Goal: Task Accomplishment & Management: Complete application form

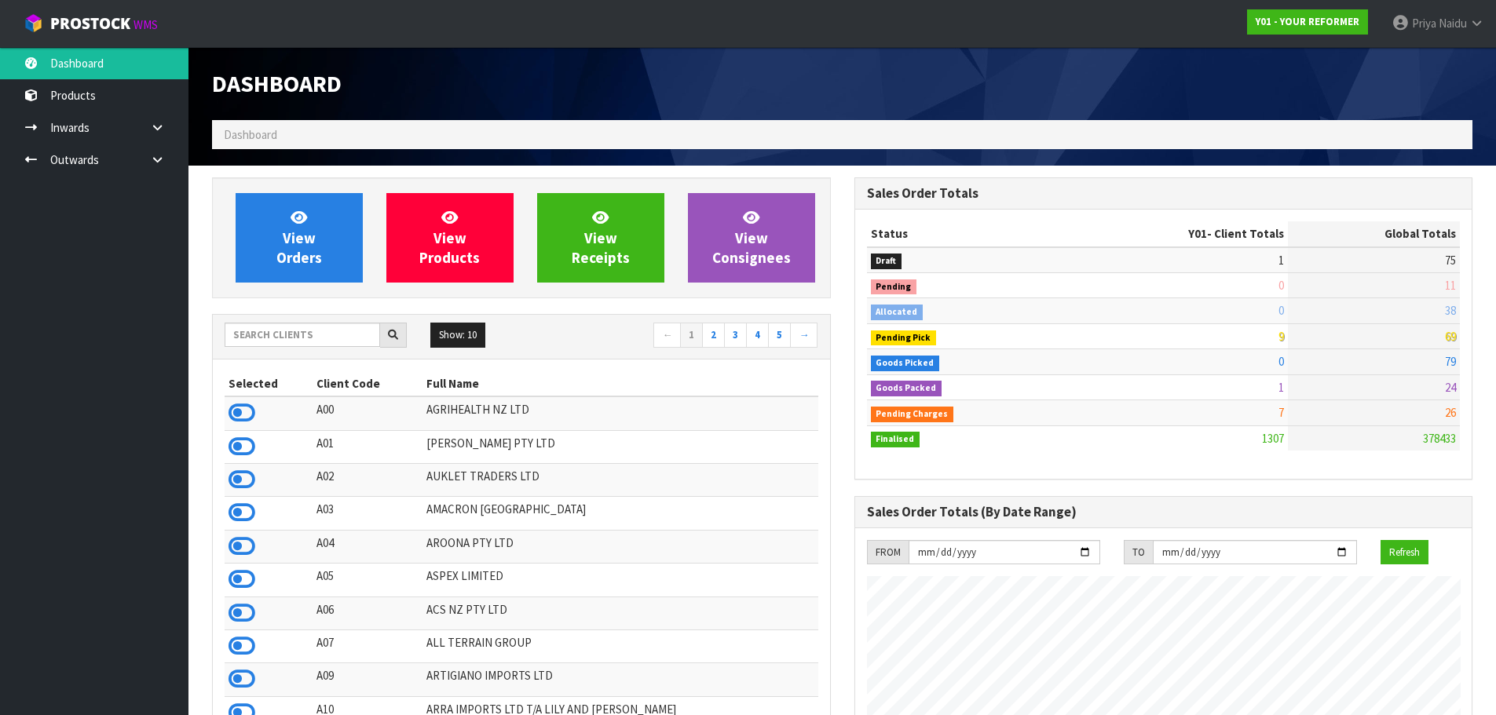
scroll to position [1190, 642]
click at [280, 337] on input "text" at bounding box center [302, 335] width 155 height 24
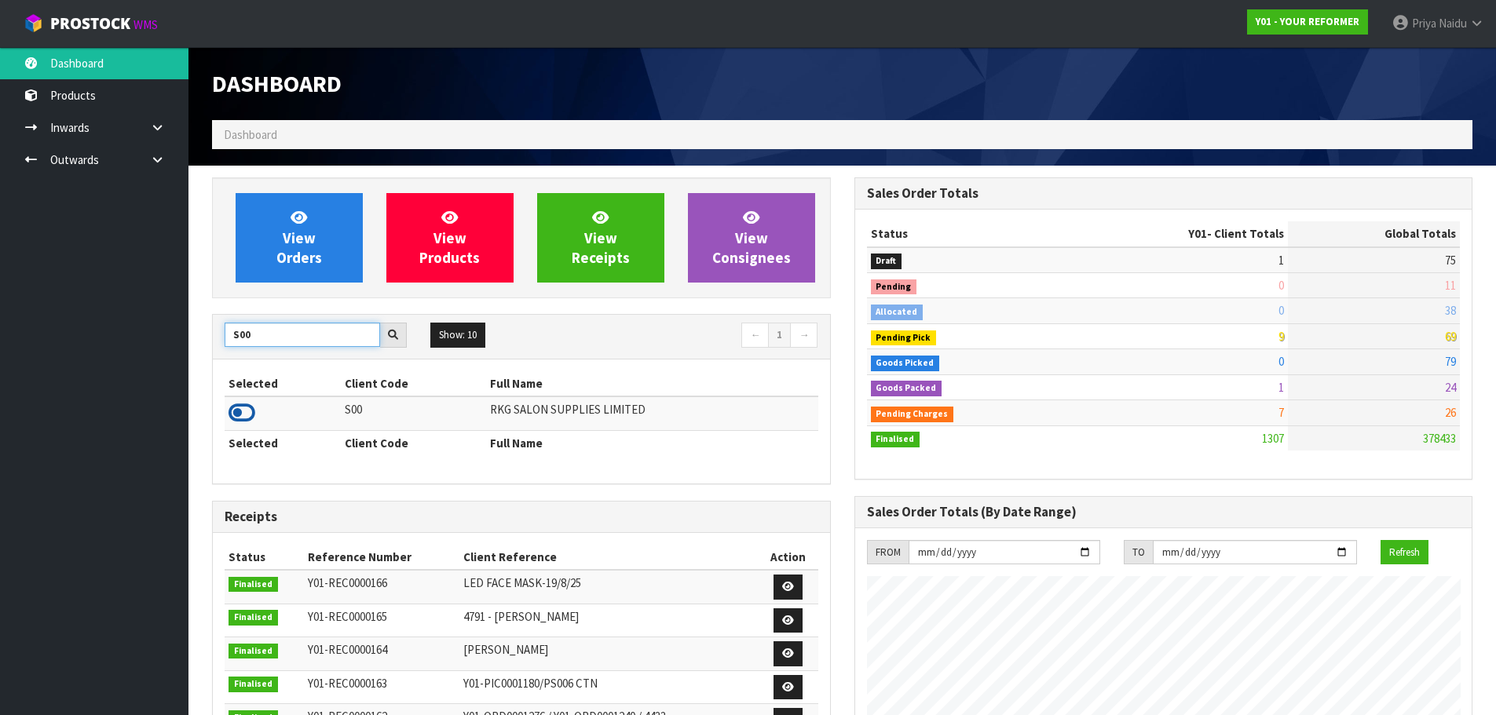
type input "S00"
click at [239, 410] on icon at bounding box center [242, 413] width 27 height 24
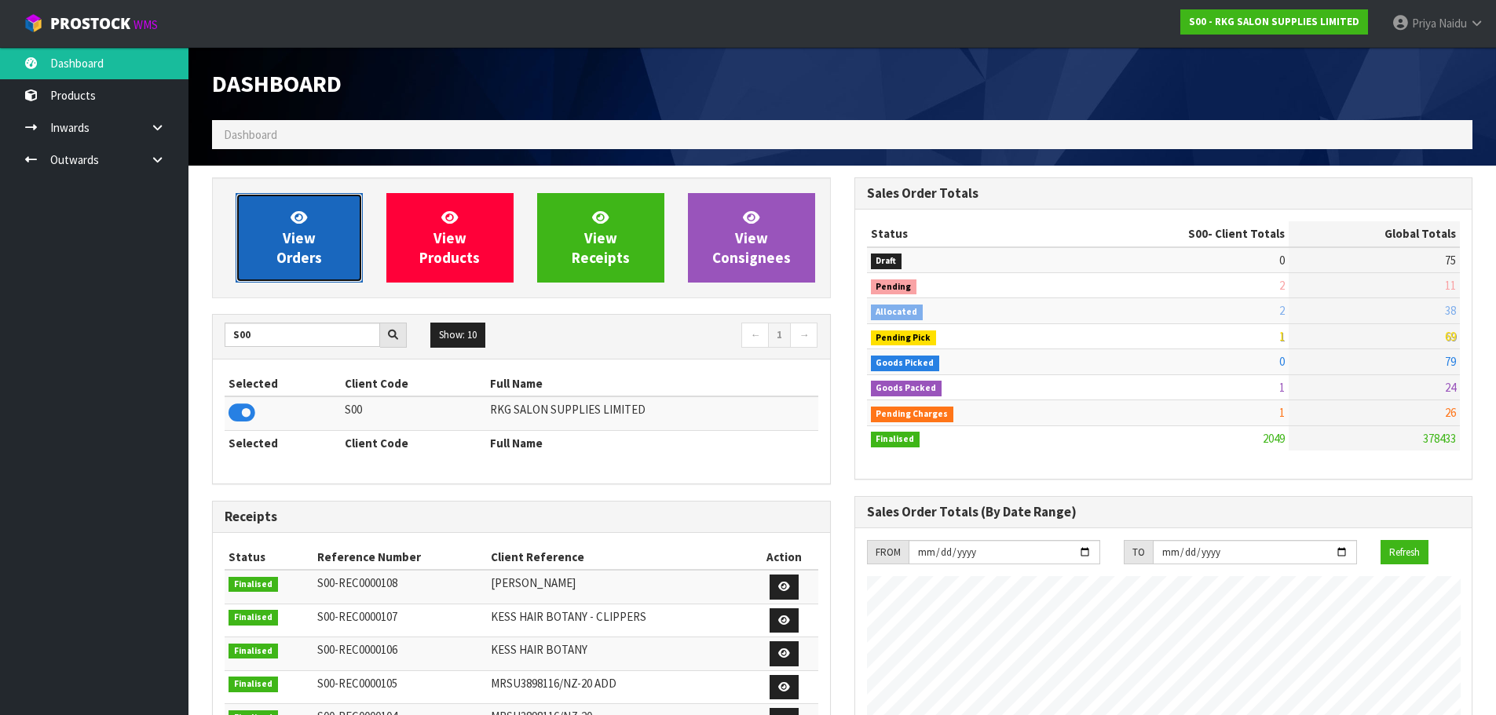
click at [295, 248] on span "View Orders" at bounding box center [299, 237] width 46 height 59
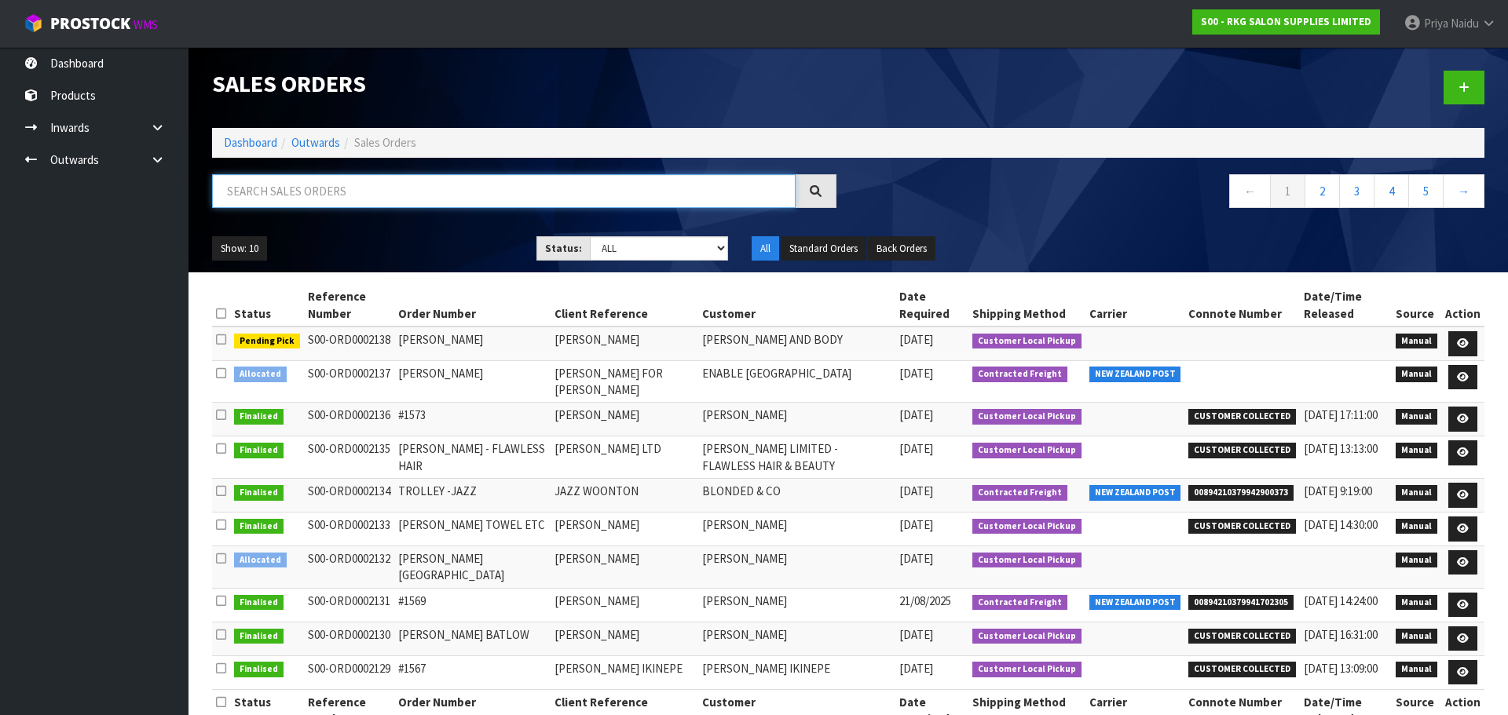
click at [352, 193] on input "text" at bounding box center [504, 191] width 584 height 34
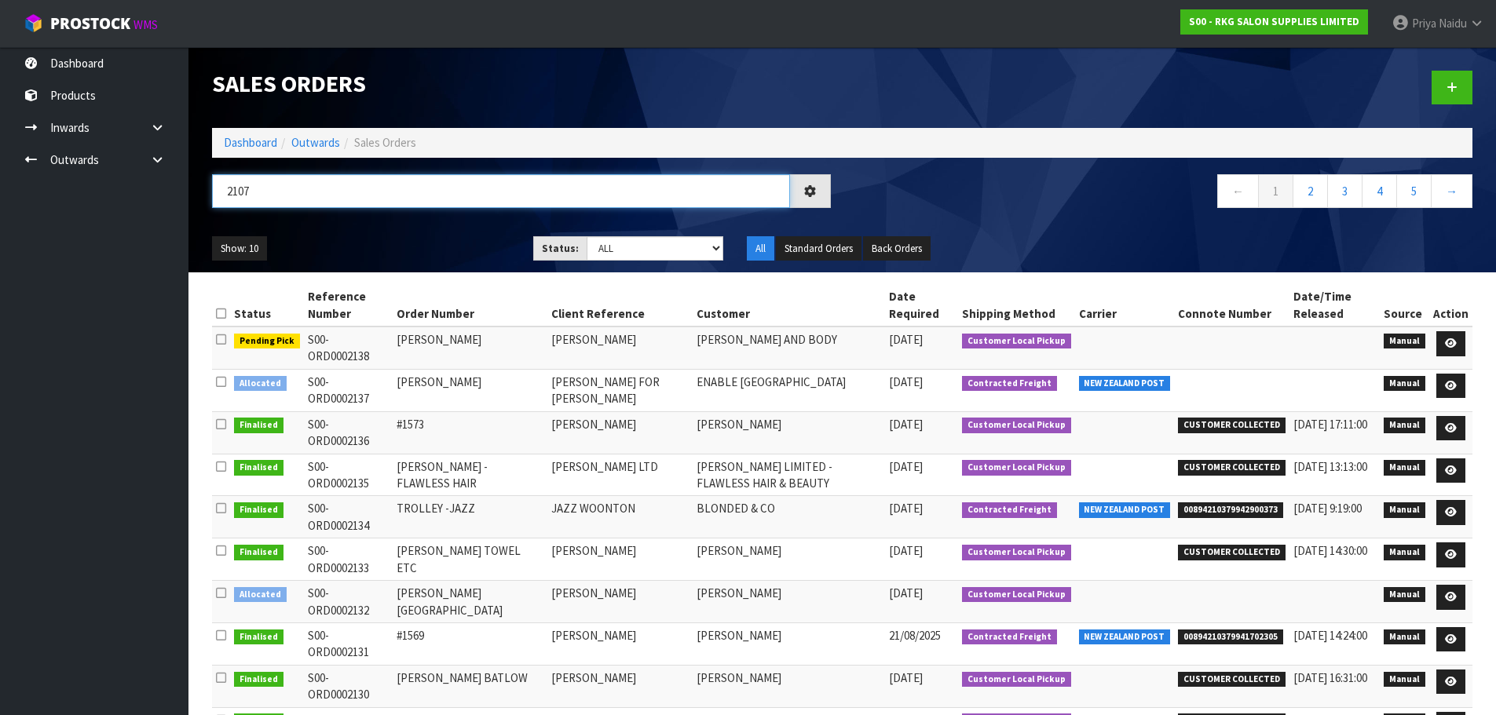
type input "2107"
click at [389, 236] on ul "Show: 10 5 10 25 50" at bounding box center [361, 248] width 298 height 25
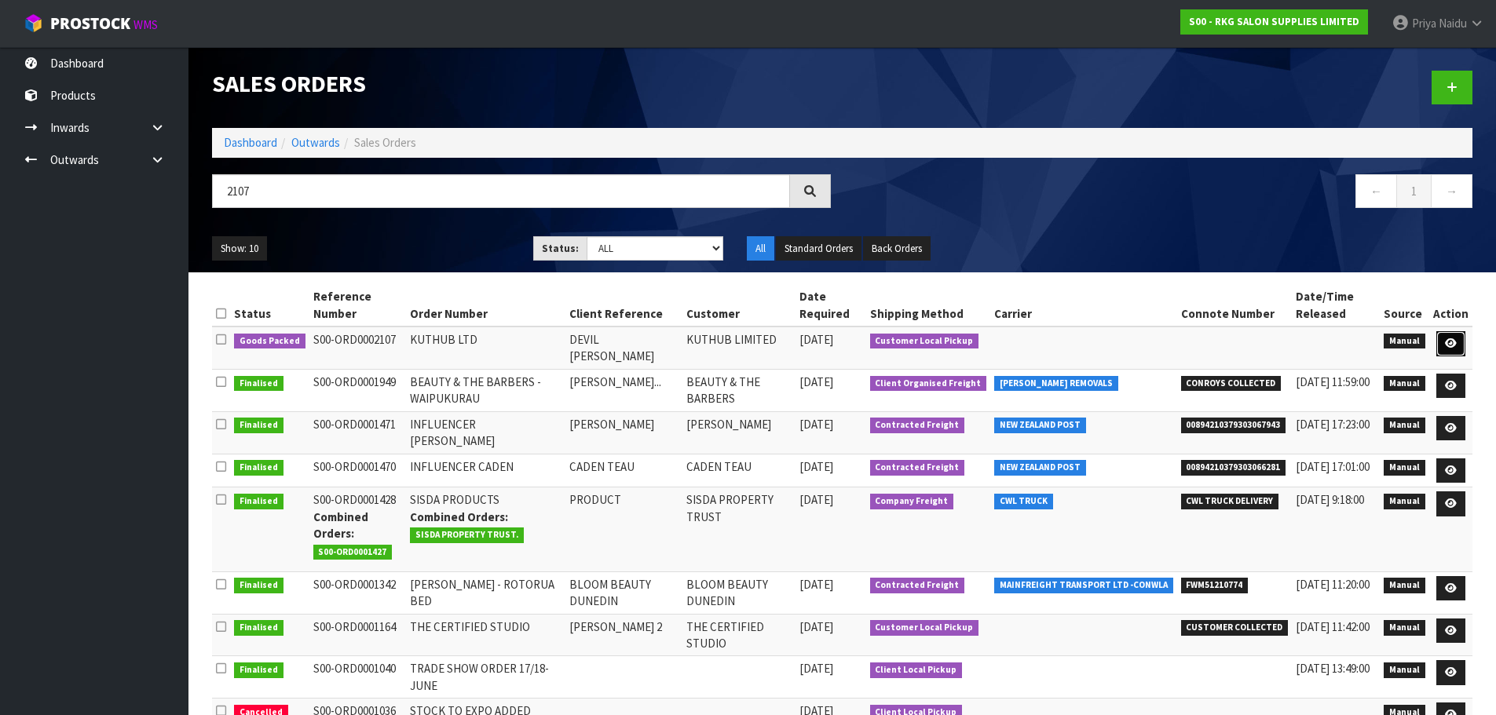
click at [1455, 341] on icon at bounding box center [1451, 343] width 12 height 10
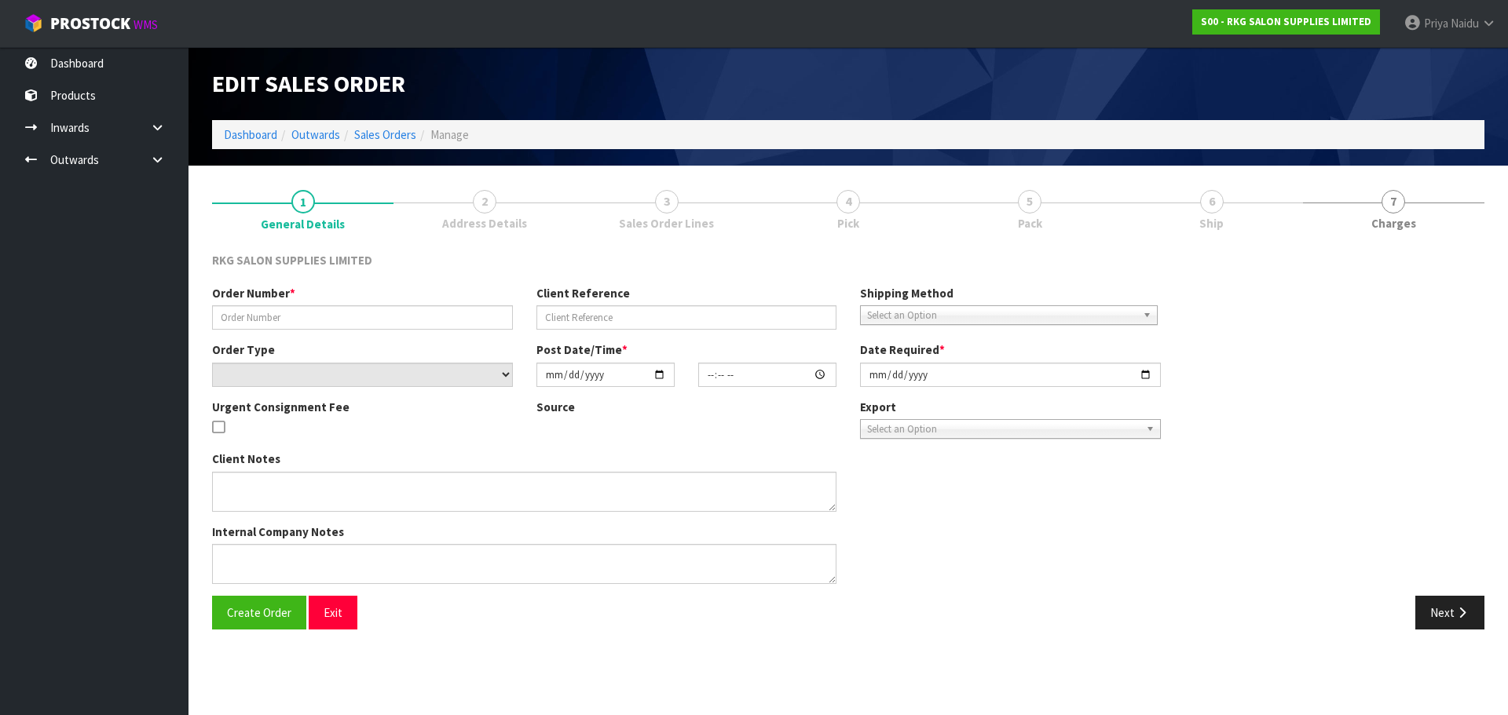
type input "KUTHUB LTD"
type input "DEVIL [PERSON_NAME]"
select select "number:0"
type input "[DATE]"
type input "09:30:00.000"
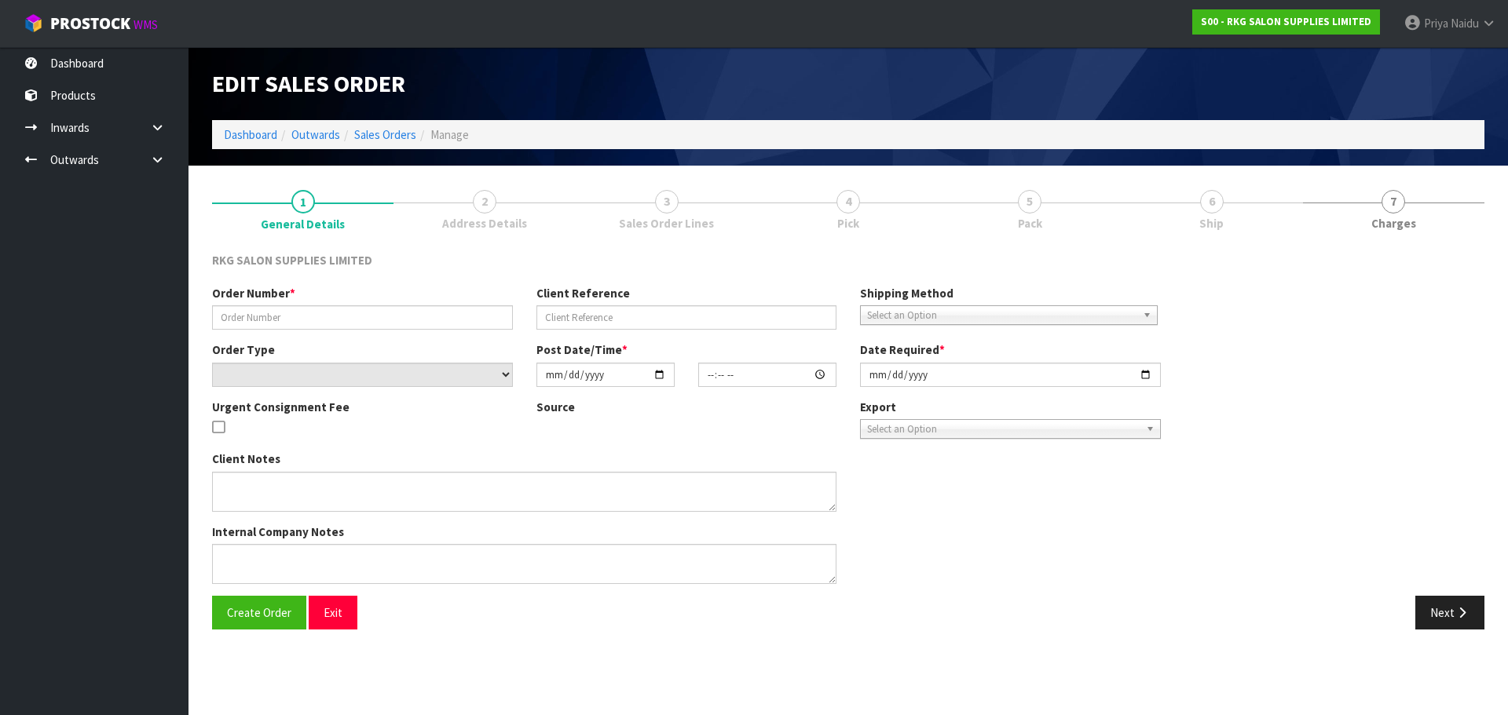
type input "[DATE]"
type textarea "WILL COLLECT - NO WARRANTY ON SHAMPOO UNIT"
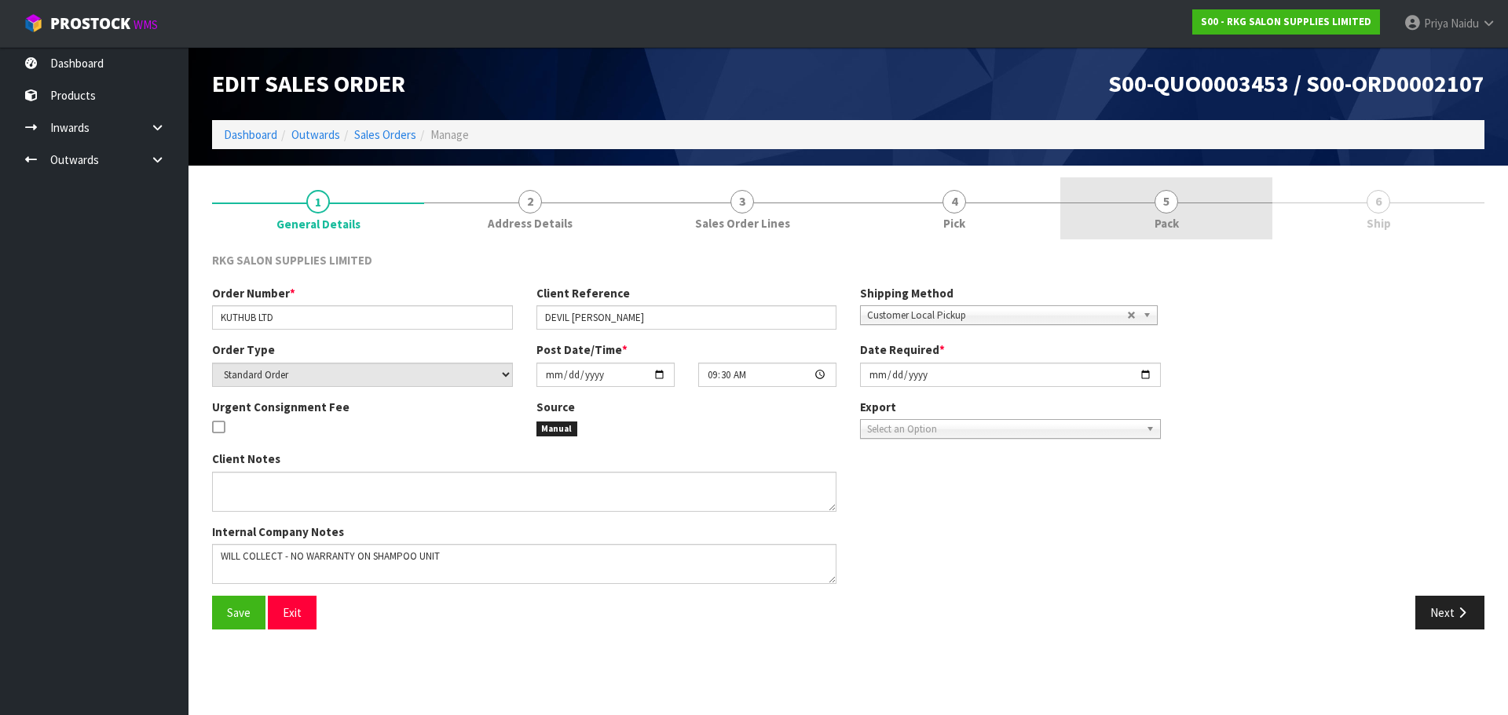
click at [1162, 192] on span "5" at bounding box center [1166, 202] width 24 height 24
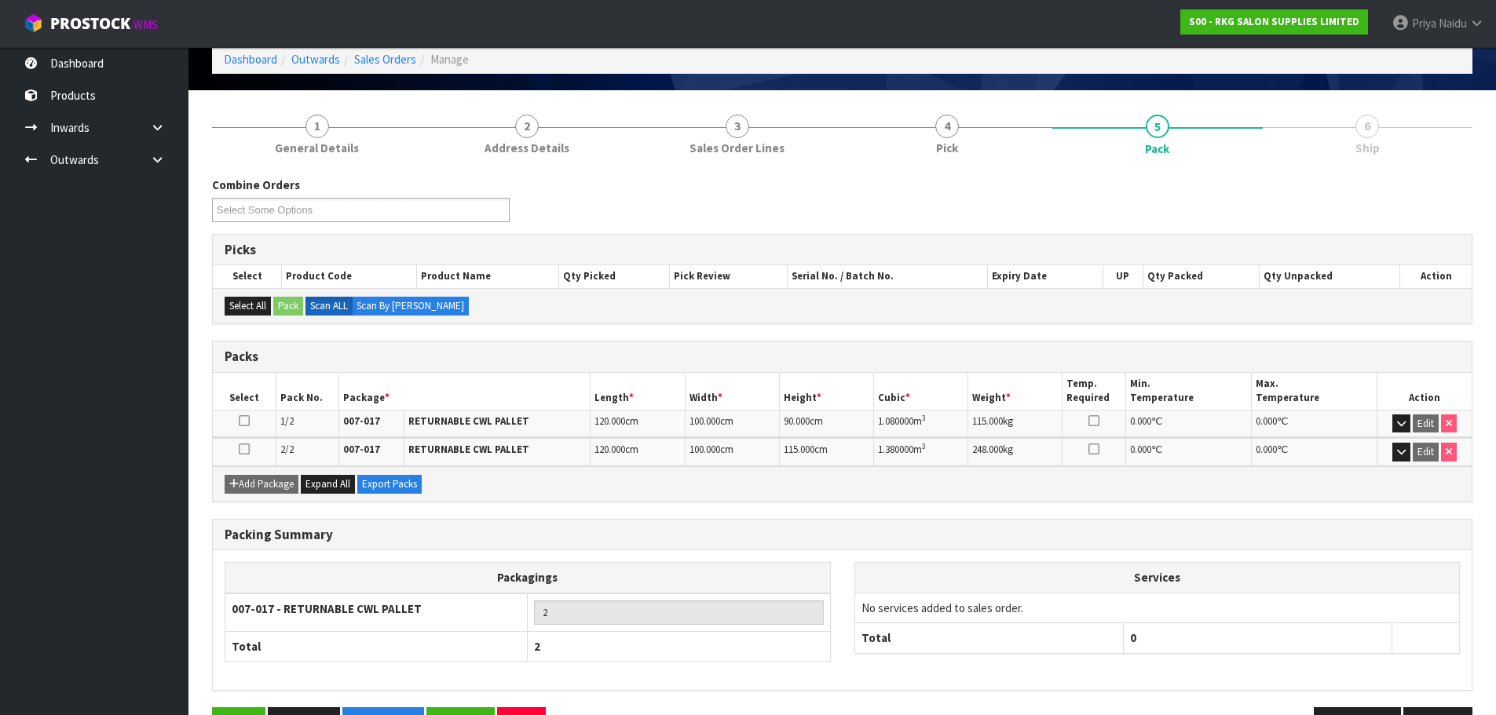
scroll to position [126, 0]
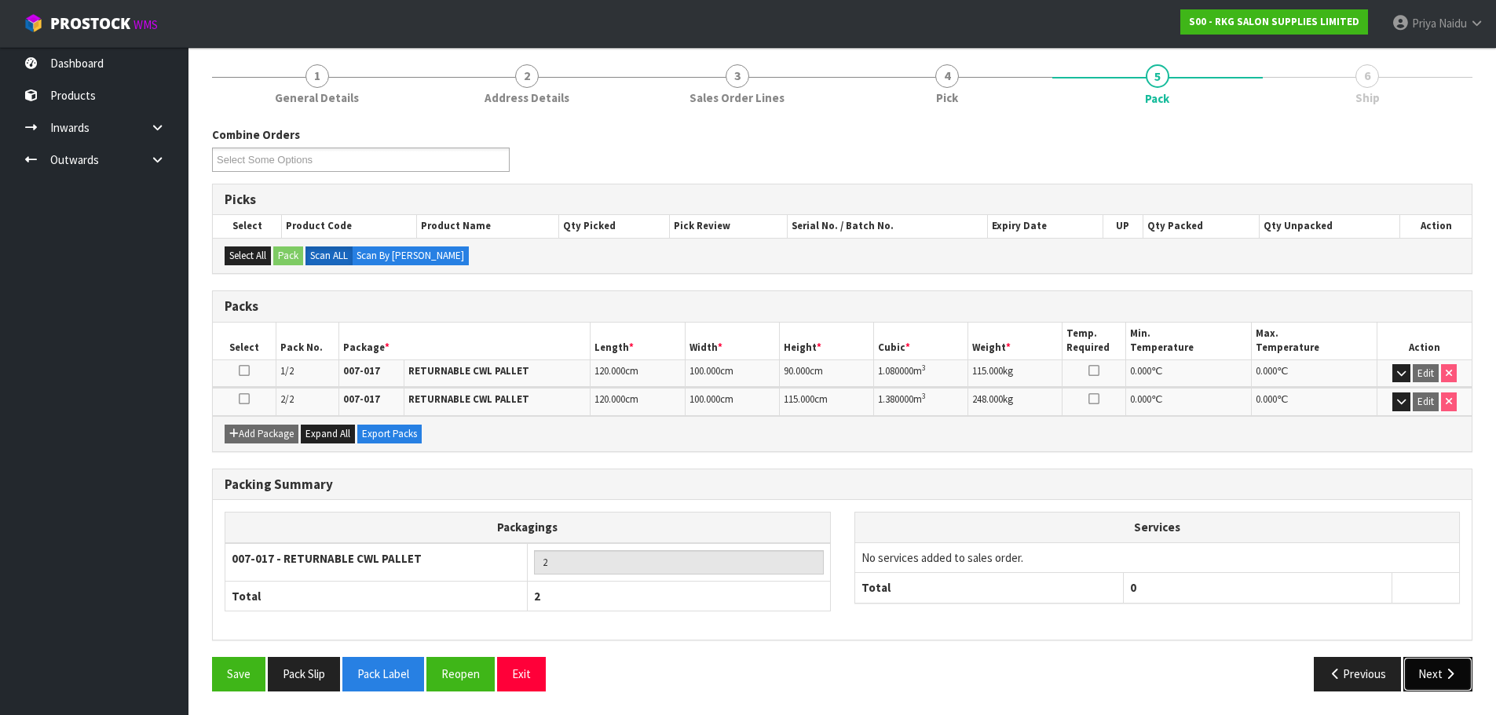
click at [1420, 674] on button "Next" at bounding box center [1437, 674] width 69 height 34
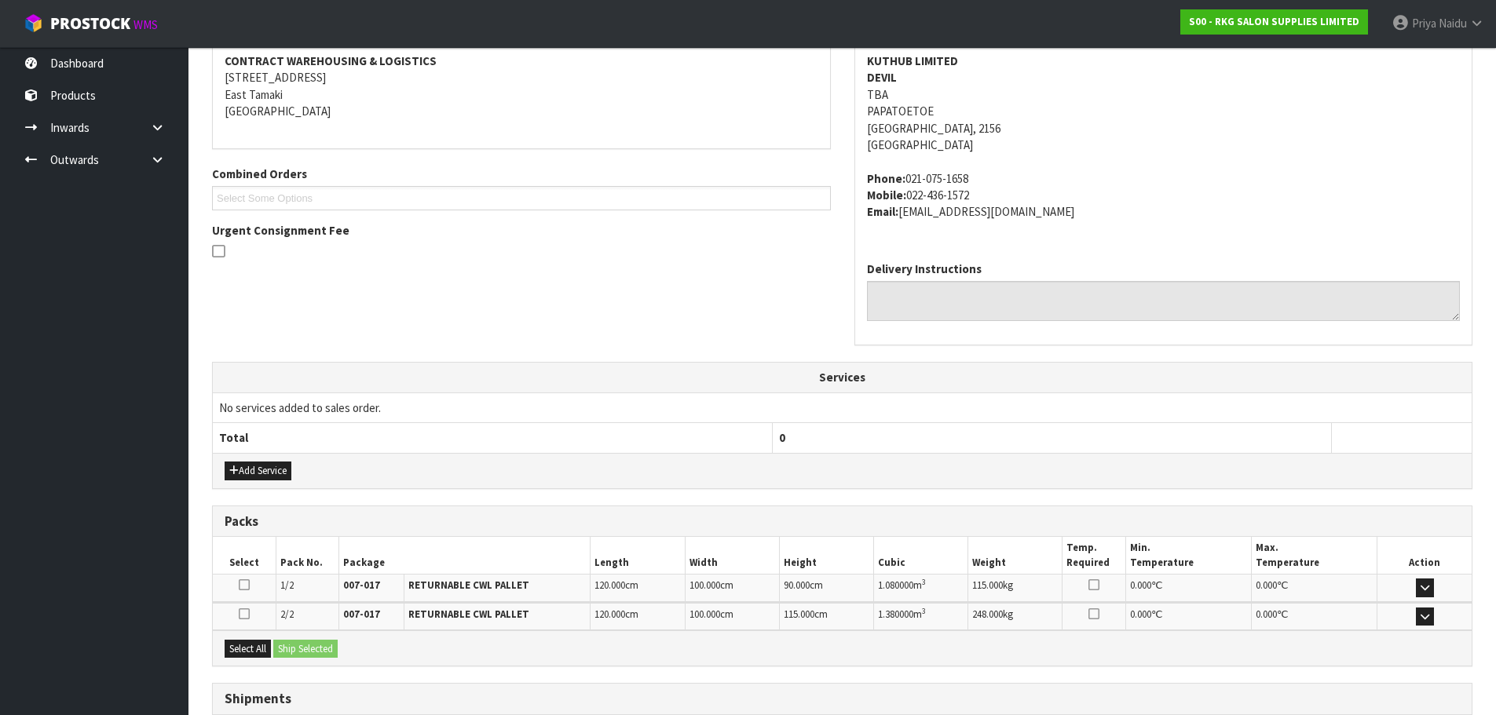
scroll to position [364, 0]
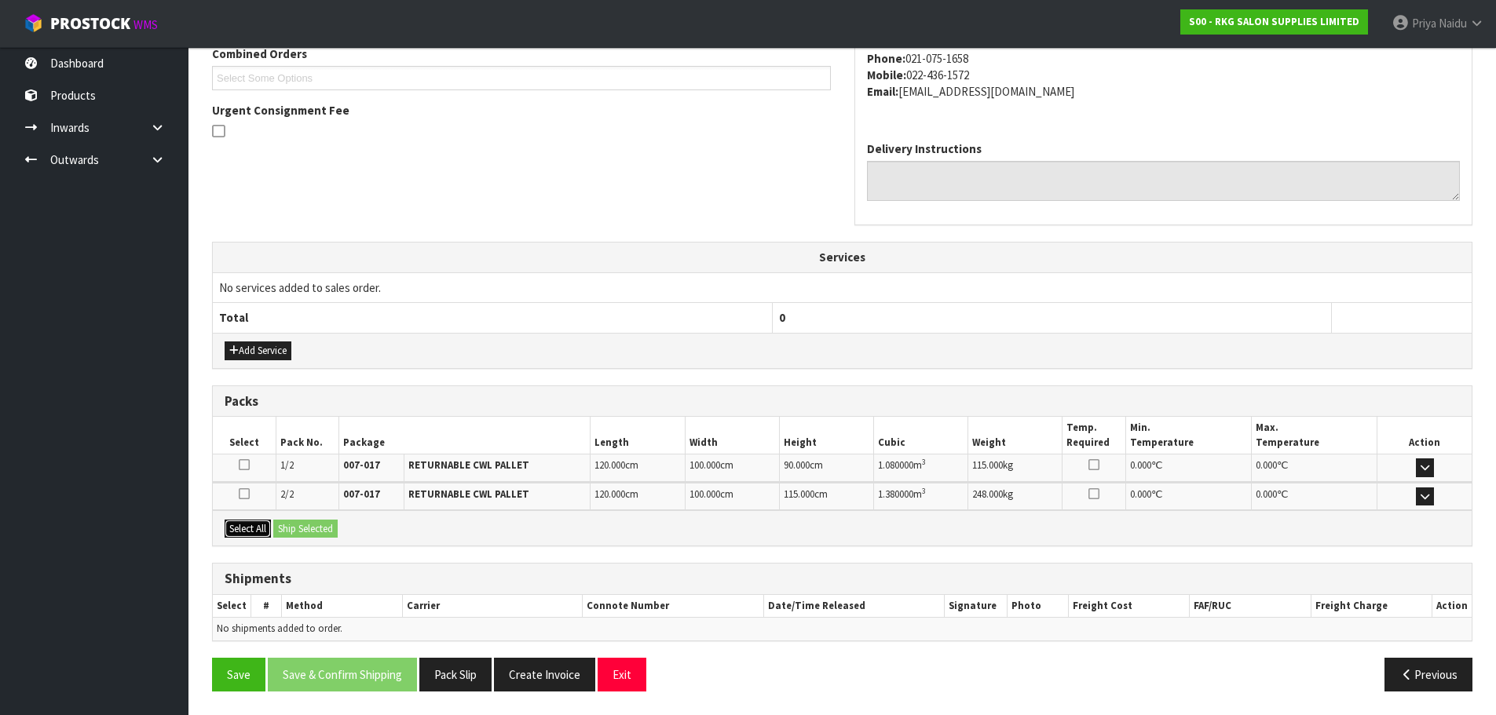
drag, startPoint x: 251, startPoint y: 536, endPoint x: 292, endPoint y: 530, distance: 41.2
click at [254, 534] on button "Select All" at bounding box center [248, 529] width 46 height 19
click at [299, 530] on button "Ship Selected" at bounding box center [305, 529] width 64 height 19
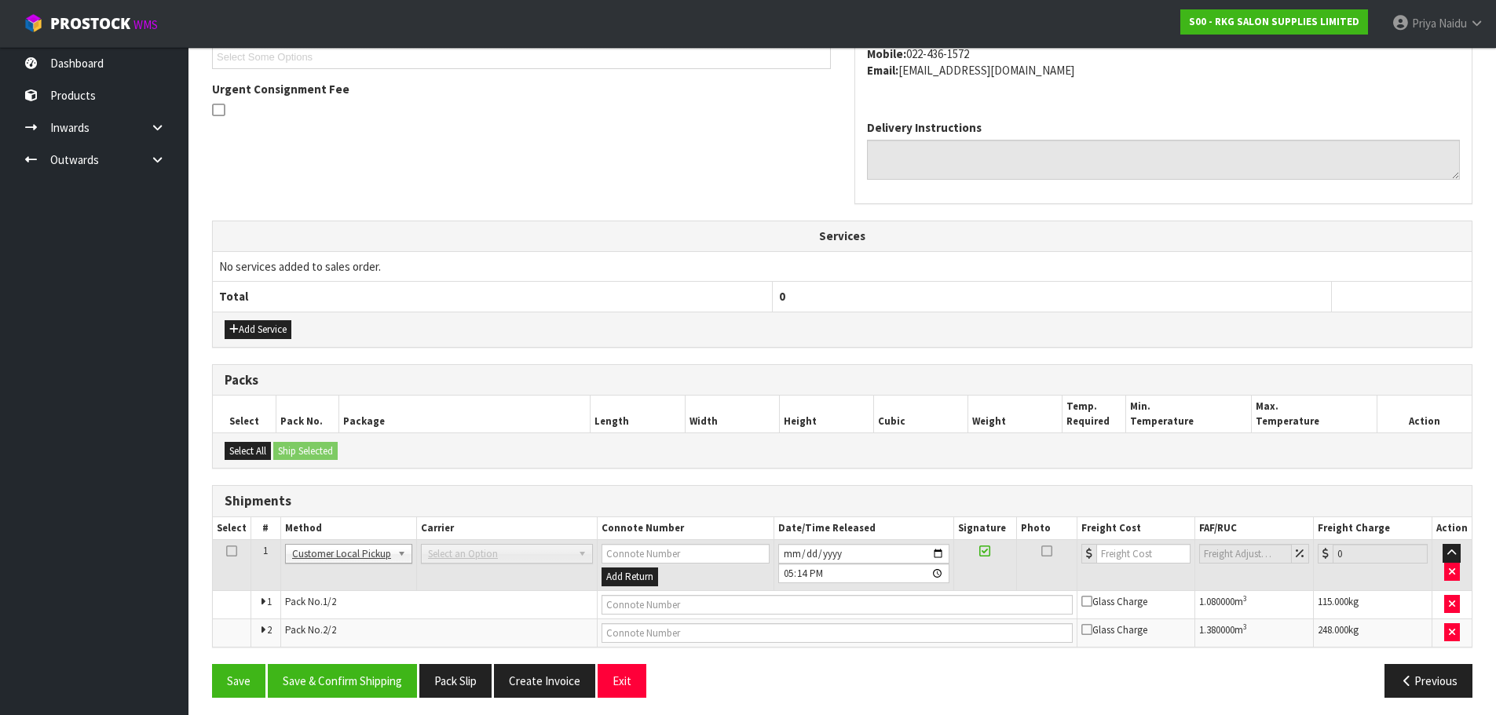
scroll to position [391, 0]
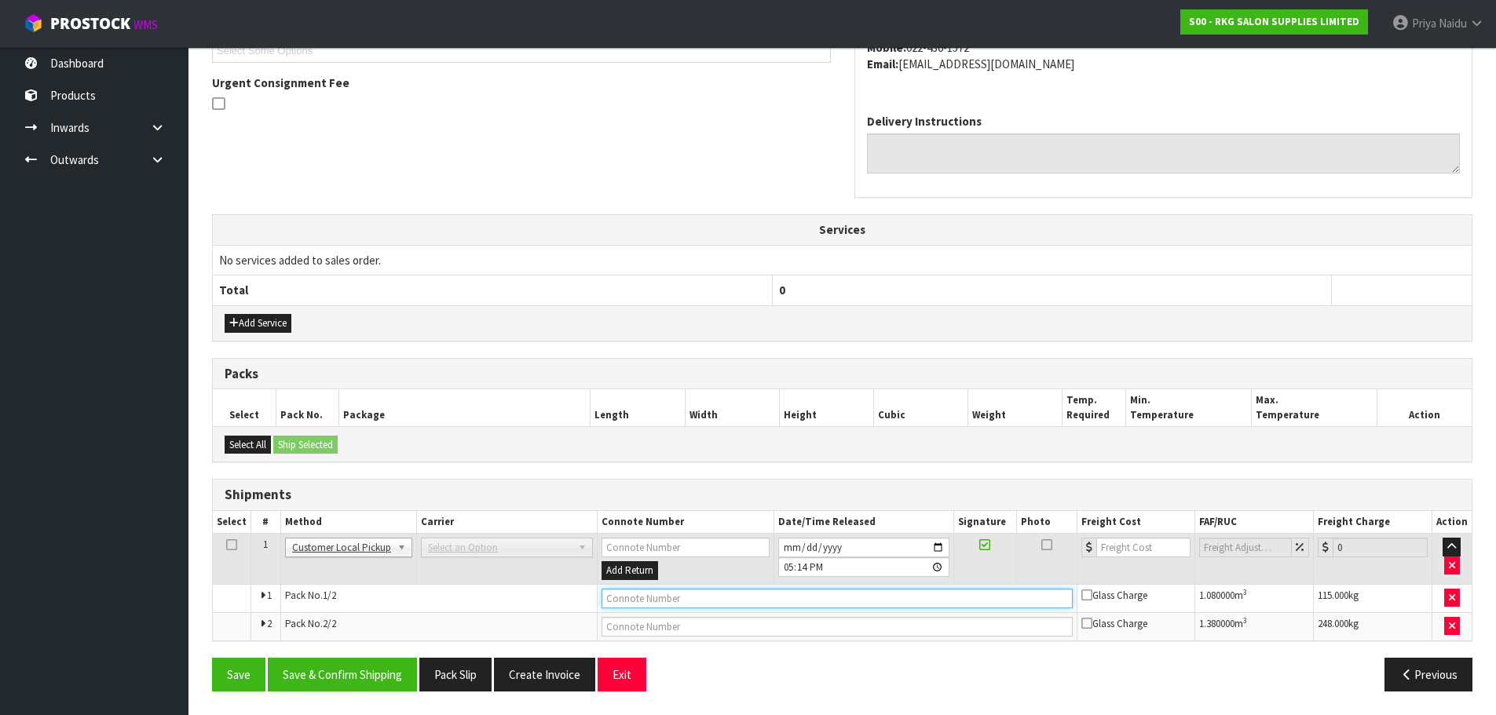
click at [616, 598] on input "text" at bounding box center [837, 599] width 471 height 20
type input "CUSTOMER COLLECTED"
click at [336, 668] on button "Save & Confirm Shipping" at bounding box center [342, 675] width 149 height 34
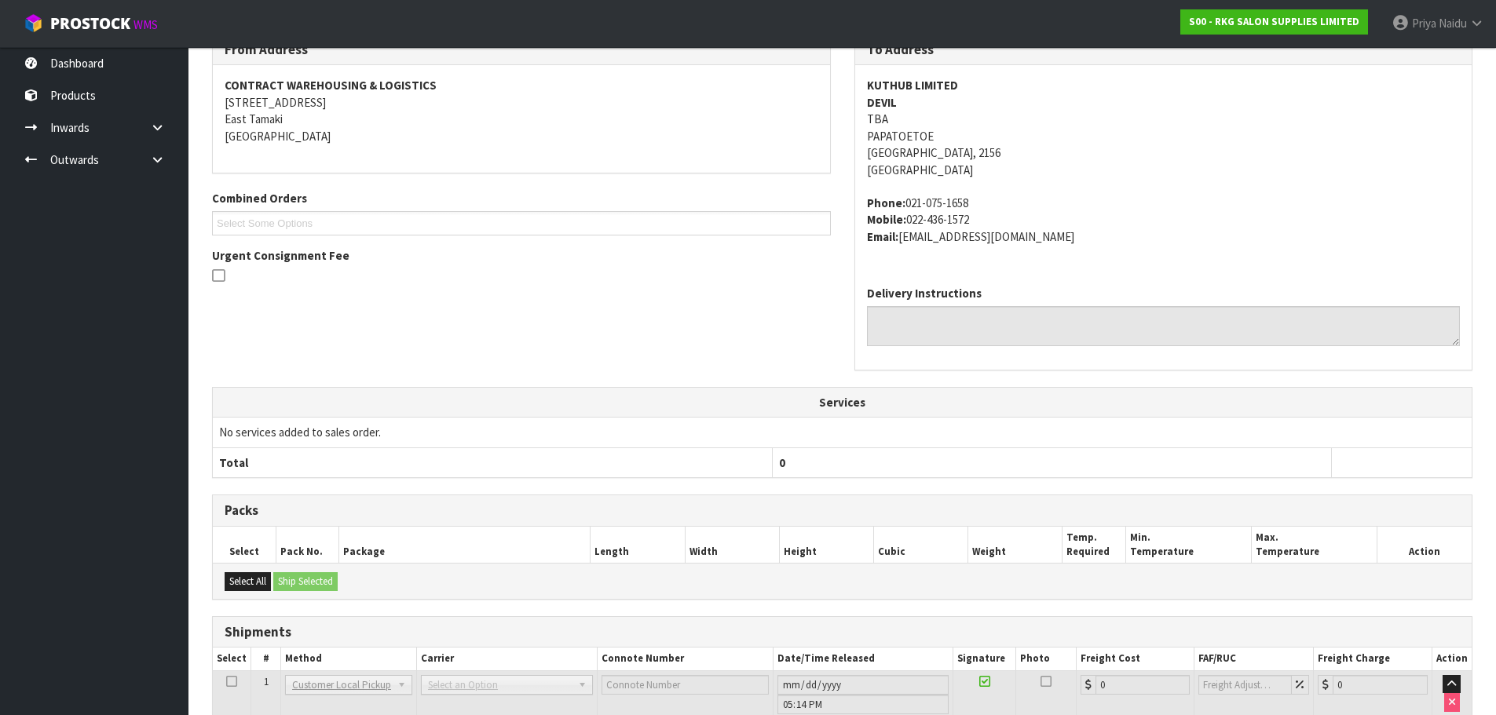
scroll to position [0, 0]
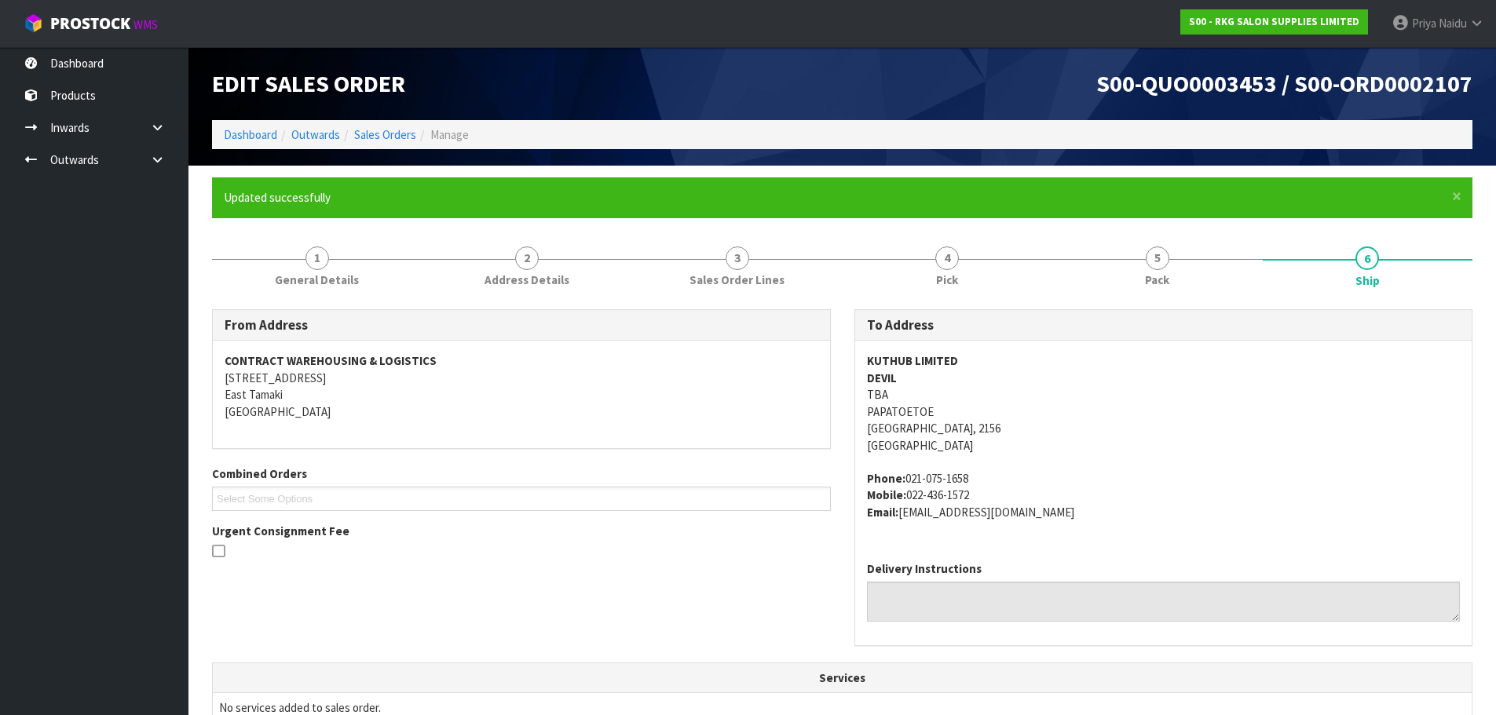
click at [751, 564] on div "From Address CONTRACT WAREHOUSING & LOGISTICS [STREET_ADDRESS] Combined Orders …" at bounding box center [521, 441] width 642 height 265
click at [244, 139] on link "Dashboard" at bounding box center [250, 134] width 53 height 15
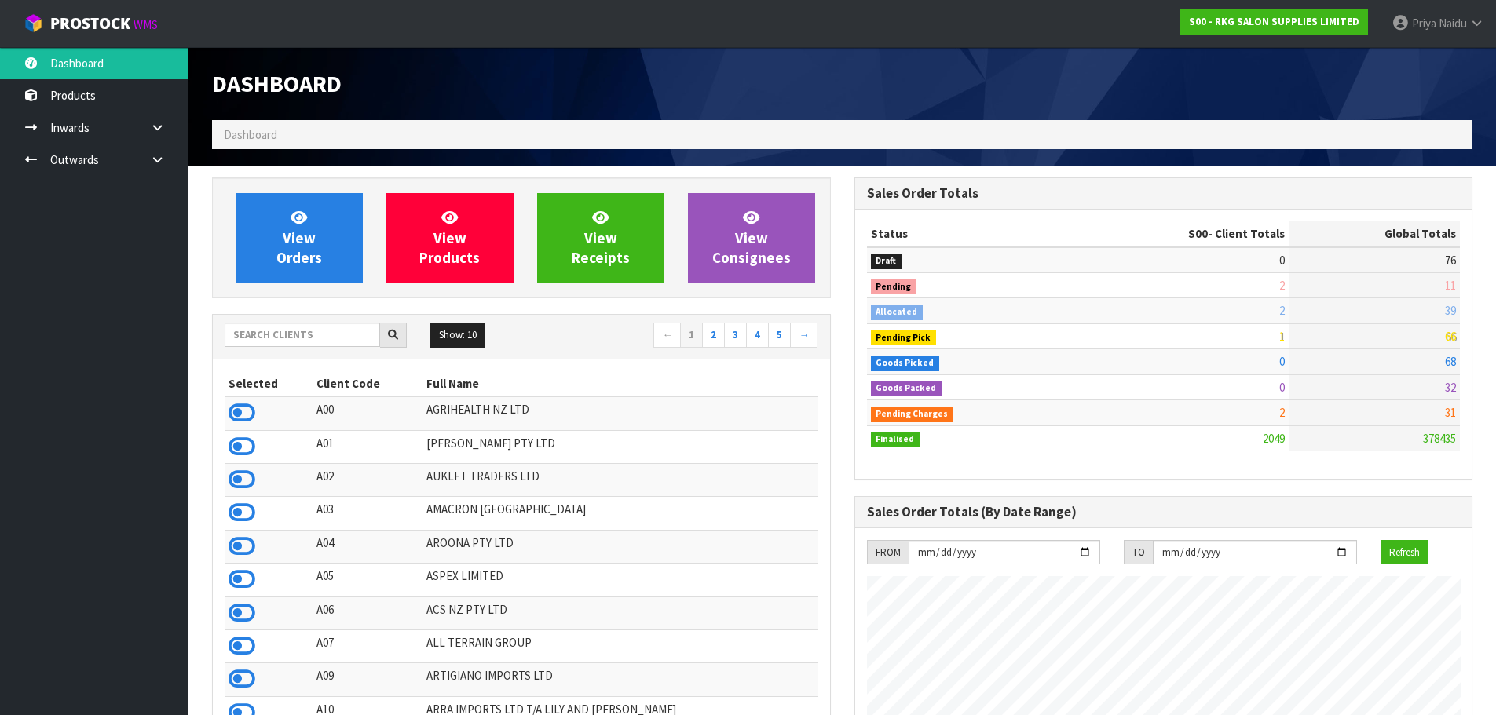
scroll to position [1190, 642]
click at [1455, 19] on span "Naidu" at bounding box center [1453, 23] width 28 height 15
click at [1435, 58] on link "Logout" at bounding box center [1433, 62] width 124 height 21
